Goal: Task Accomplishment & Management: Manage account settings

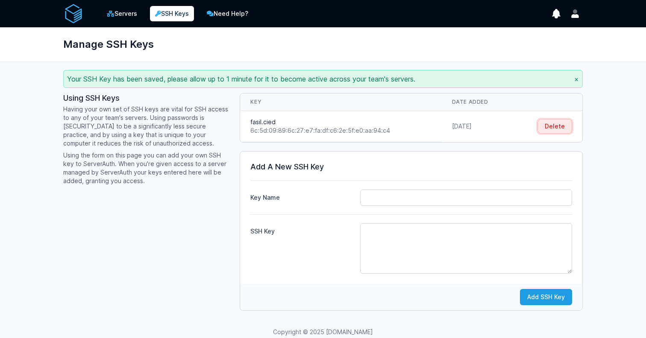
click at [552, 126] on button "Delete" at bounding box center [554, 126] width 35 height 15
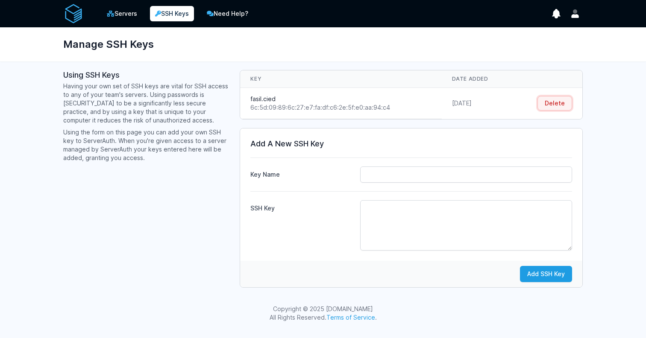
click at [556, 100] on button "Delete" at bounding box center [554, 103] width 35 height 15
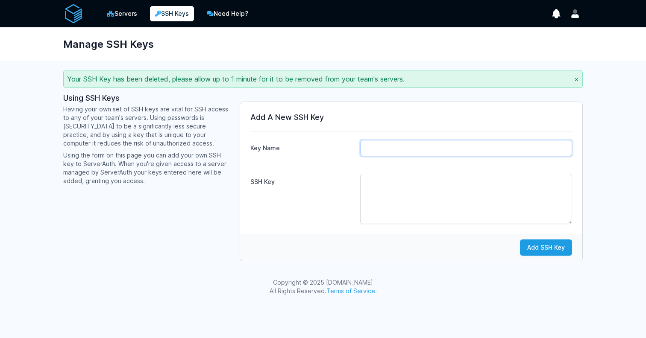
click at [371, 152] on input "Key Name" at bounding box center [466, 148] width 212 height 16
type input "fasil.cied"
click at [399, 187] on textarea "SSH Key" at bounding box center [466, 199] width 212 height 50
paste textarea "ssh-ed25519 AAAAC3NzaC1lZDI1NTE5AAAAIPzB8rb10wsnWkcLP4yBHifaygeFLbLXg/bWsNo0iPX…"
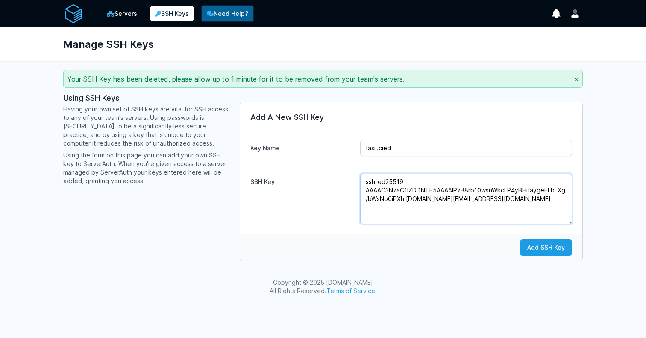
type textarea "ssh-ed25519 AAAAC3NzaC1lZDI1NTE5AAAAIPzB8rb10wsnWkcLP4yBHifaygeFLbLXg/bWsNo0iPX…"
click at [214, 16] on icon at bounding box center [210, 14] width 7 height 6
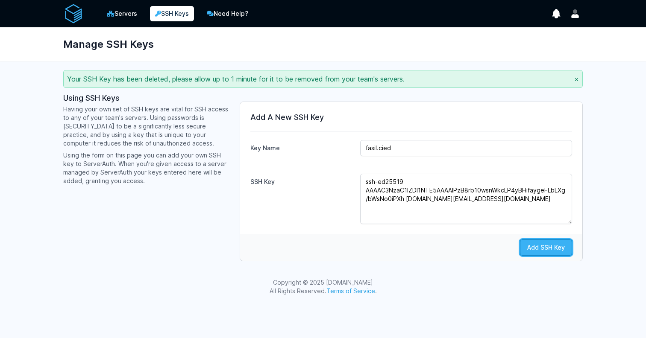
click at [526, 254] on button "Add SSH Key" at bounding box center [546, 248] width 52 height 16
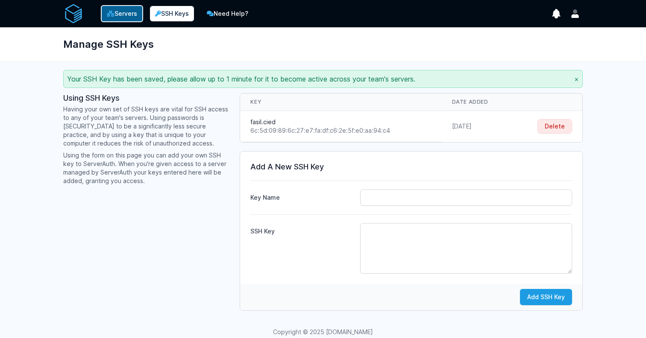
click at [135, 22] on link "Servers" at bounding box center [122, 13] width 42 height 17
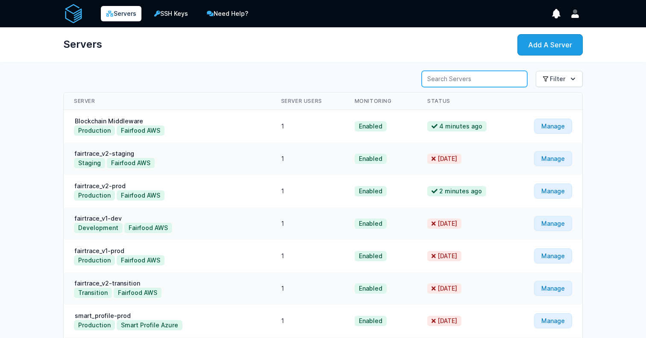
click at [503, 75] on input "Server Search" at bounding box center [475, 79] width 106 height 16
type input "s"
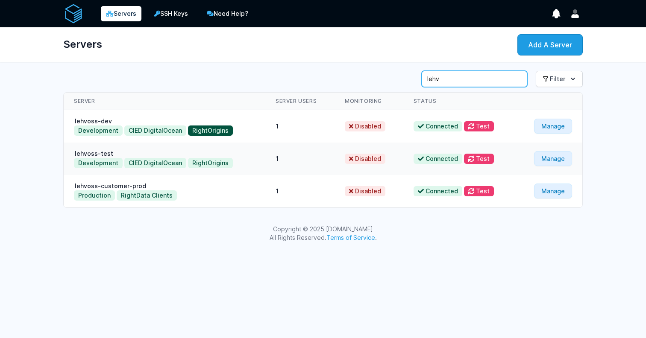
type input "lehv"
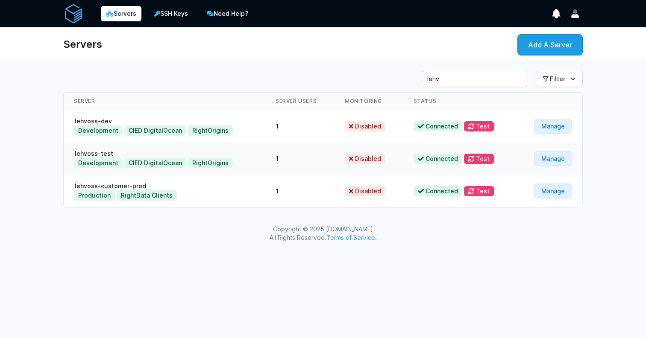
click at [114, 150] on td "lehvoss-test Development CIED DigitalOcean RightOrigins" at bounding box center [165, 159] width 202 height 32
click at [100, 152] on link "lehvoss-test" at bounding box center [94, 153] width 40 height 7
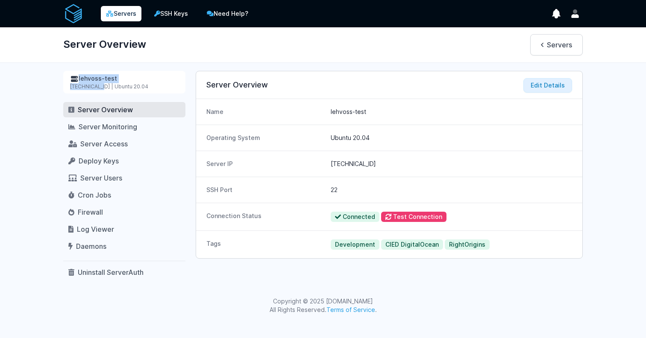
drag, startPoint x: 65, startPoint y: 83, endPoint x: 100, endPoint y: 88, distance: 34.9
click at [100, 88] on div "lehvoss-test [TECHNICAL_ID] | Ubuntu 20.04" at bounding box center [124, 82] width 122 height 23
click at [100, 88] on div "[TECHNICAL_ID] | Ubuntu 20.04" at bounding box center [124, 86] width 108 height 7
drag, startPoint x: 71, startPoint y: 86, endPoint x: 103, endPoint y: 88, distance: 32.1
click at [103, 88] on div "[TECHNICAL_ID] | Ubuntu 20.04" at bounding box center [124, 86] width 108 height 7
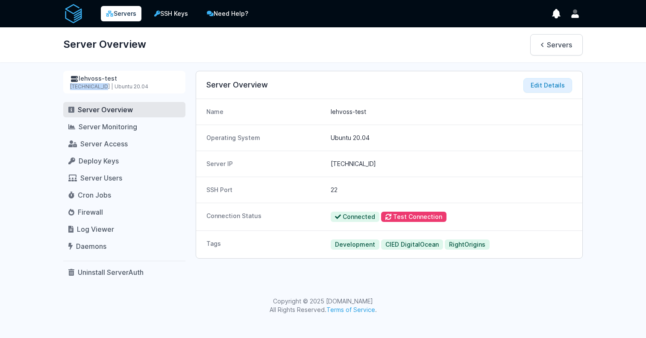
copy div "[TECHNICAL_ID]"
